Goal: Navigation & Orientation: Find specific page/section

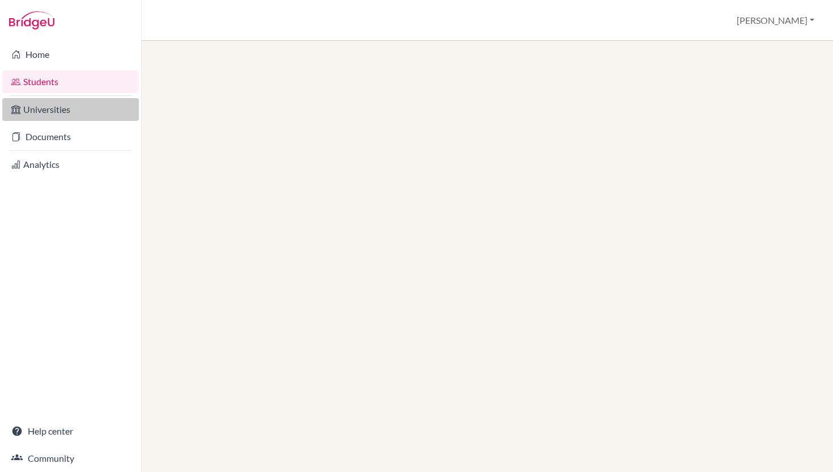
click at [61, 110] on link "Universities" at bounding box center [70, 109] width 137 height 23
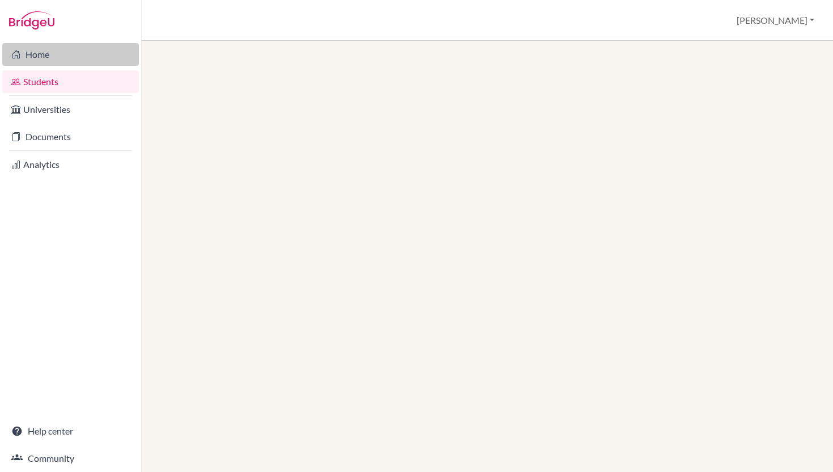
click at [58, 52] on link "Home" at bounding box center [70, 54] width 137 height 23
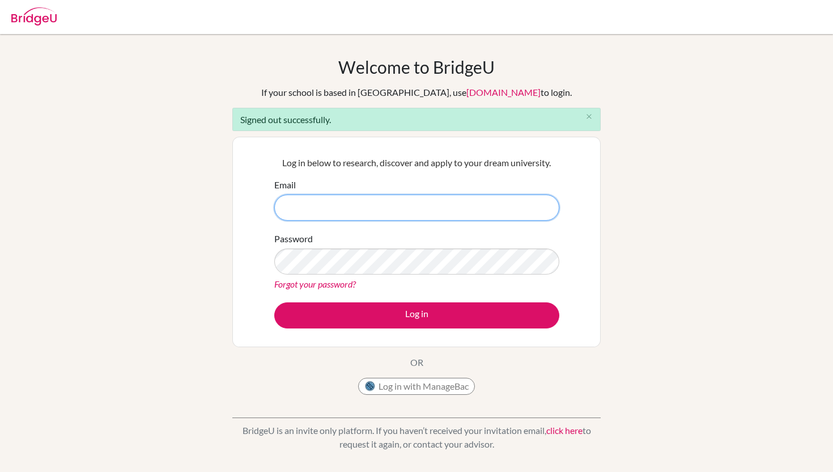
type input "dforson@aris.edu.gh"
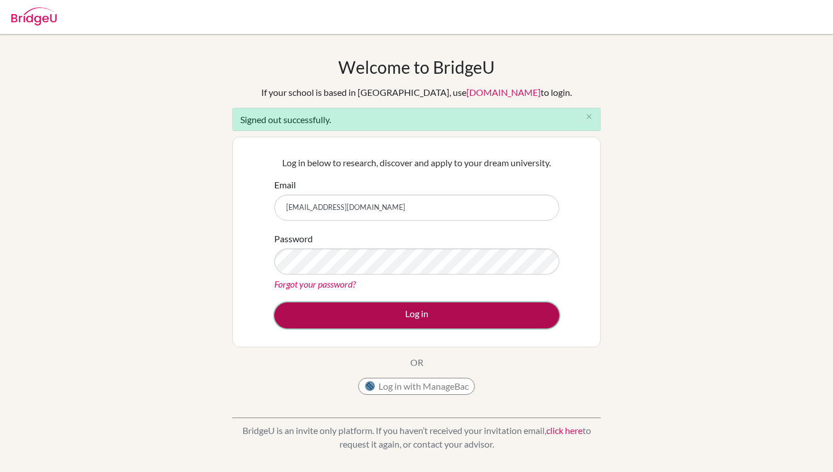
click at [423, 308] on button "Log in" at bounding box center [416, 315] width 285 height 26
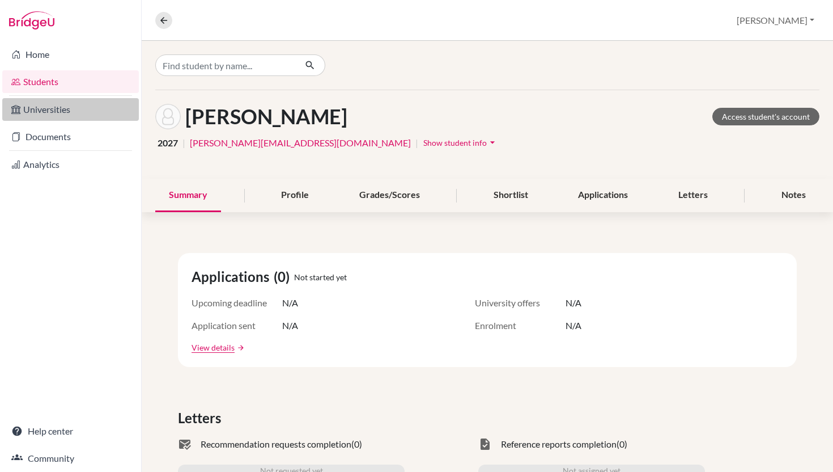
click at [62, 112] on link "Universities" at bounding box center [70, 109] width 137 height 23
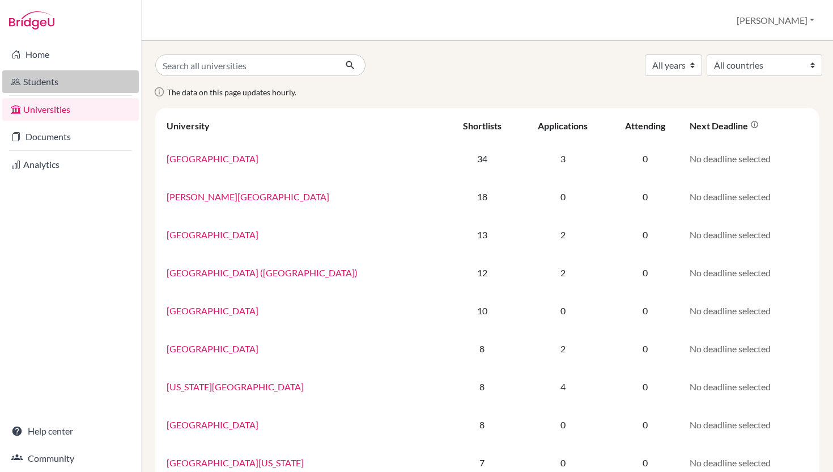
click at [64, 86] on link "Students" at bounding box center [70, 81] width 137 height 23
